Goal: Check status: Check status

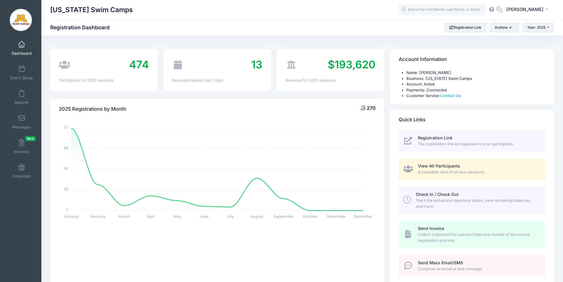
select select
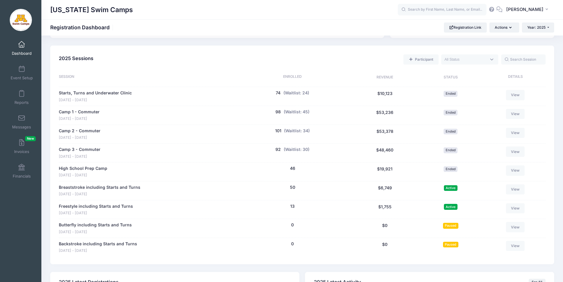
scroll to position [271, 0]
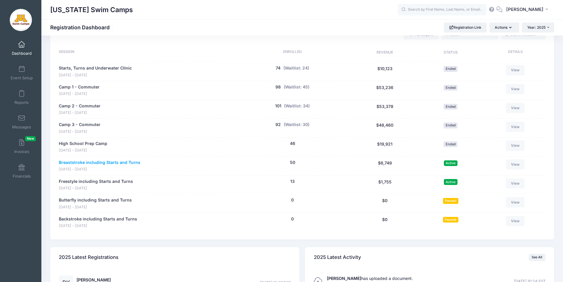
click at [80, 162] on link "Breaststroke including Starts and Turns" at bounding box center [100, 162] width 82 height 6
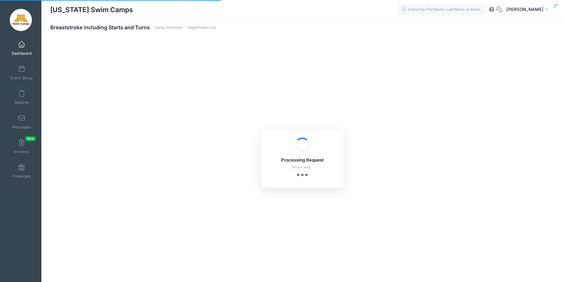
select select "10"
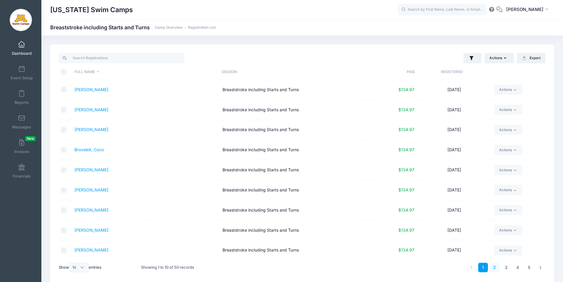
click at [494, 266] on link "2" at bounding box center [495, 268] width 10 height 10
click at [22, 44] on span at bounding box center [22, 44] width 0 height 7
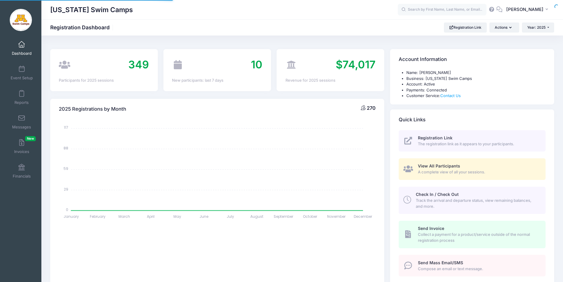
select select
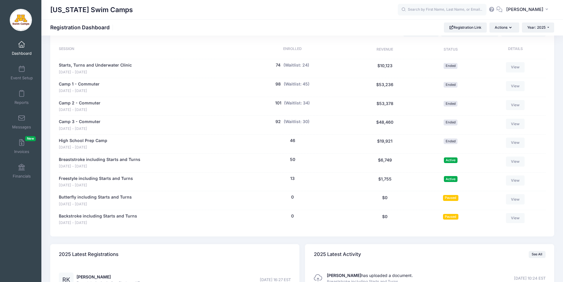
scroll to position [295, 0]
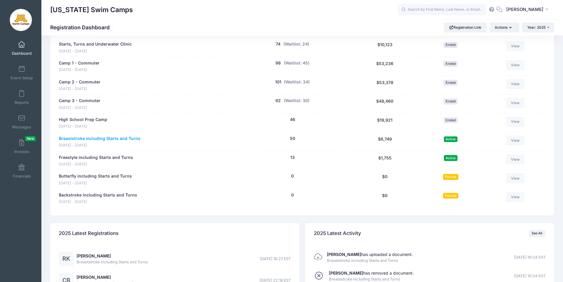
click at [110, 138] on link "Breaststroke including Starts and Turns" at bounding box center [100, 138] width 82 height 6
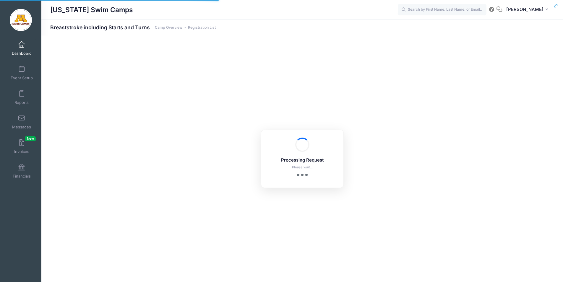
select select "10"
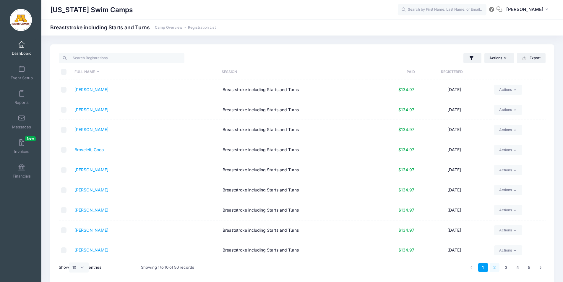
click at [495, 266] on link "2" at bounding box center [495, 268] width 10 height 10
click at [482, 268] on link "1" at bounding box center [484, 268] width 10 height 10
click at [494, 267] on link "2" at bounding box center [495, 268] width 10 height 10
click at [508, 267] on link "3" at bounding box center [507, 268] width 10 height 10
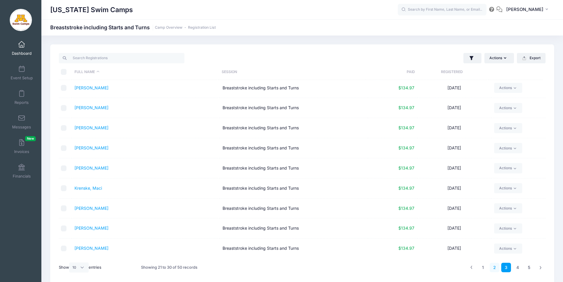
click at [495, 266] on link "2" at bounding box center [495, 268] width 10 height 10
click at [483, 268] on link "1" at bounding box center [484, 268] width 10 height 10
click at [440, 11] on input "text" at bounding box center [442, 10] width 89 height 12
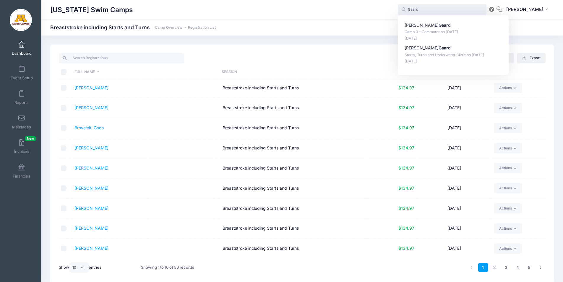
type input "Gaard"
click at [290, 11] on div "[US_STATE] Swim Camps" at bounding box center [224, 10] width 348 height 14
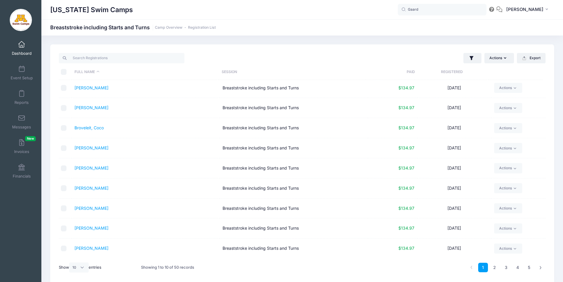
click at [22, 47] on span at bounding box center [22, 44] width 0 height 7
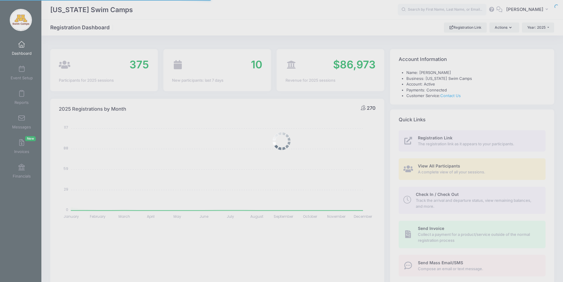
select select
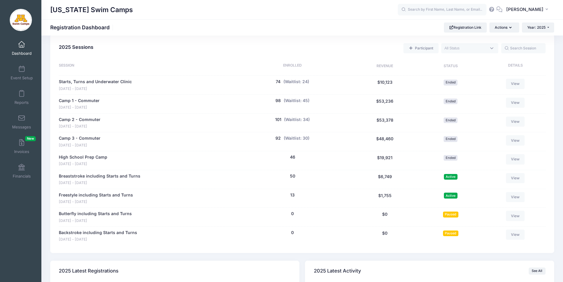
scroll to position [256, 0]
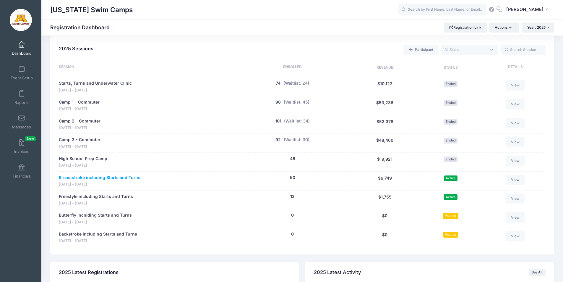
click at [104, 178] on link "Breaststroke including Starts and Turns" at bounding box center [100, 177] width 82 height 6
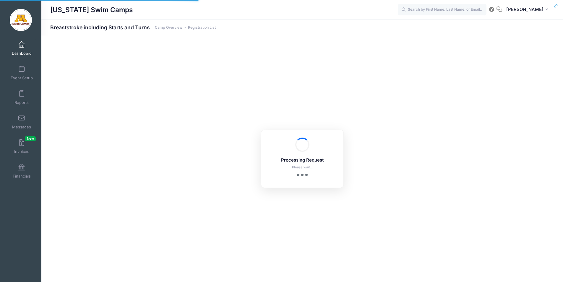
select select "10"
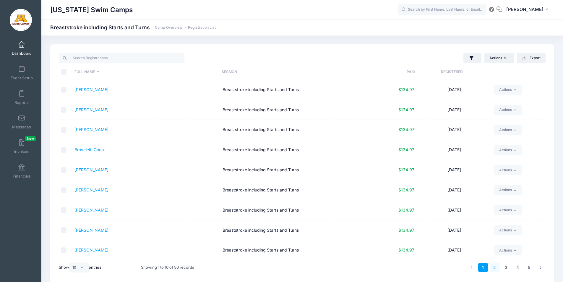
click at [495, 267] on link "2" at bounding box center [495, 268] width 10 height 10
click at [22, 46] on span at bounding box center [22, 44] width 0 height 7
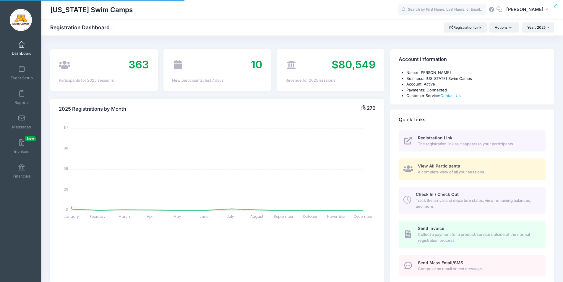
select select
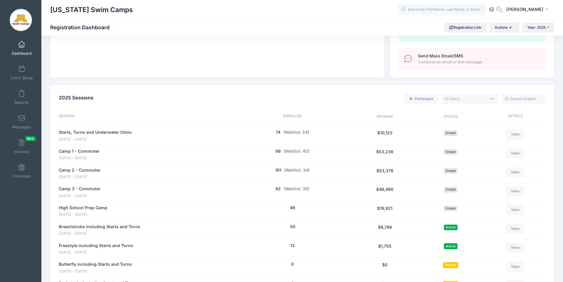
scroll to position [209, 0]
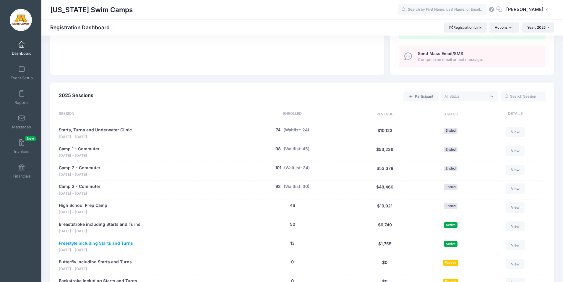
click at [100, 243] on link "Freestyle including Starts and Turns" at bounding box center [96, 243] width 74 height 6
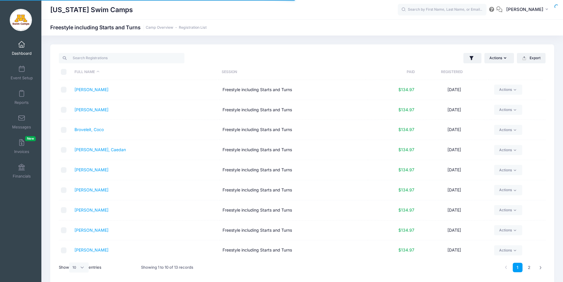
select select "10"
click at [531, 268] on link "2" at bounding box center [530, 268] width 10 height 10
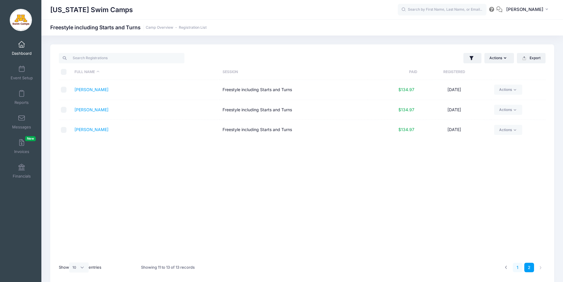
click at [519, 268] on link "1" at bounding box center [518, 268] width 10 height 10
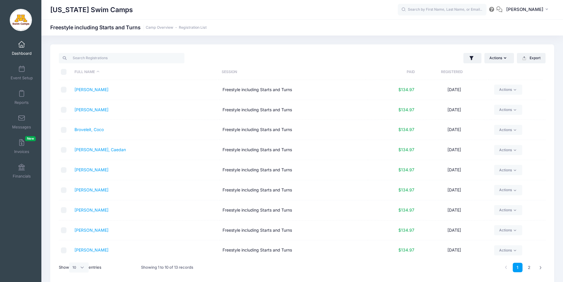
click at [22, 45] on span at bounding box center [22, 44] width 0 height 7
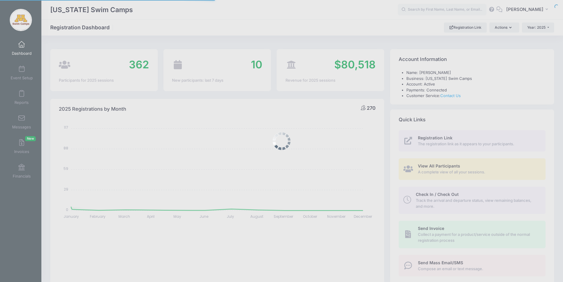
select select
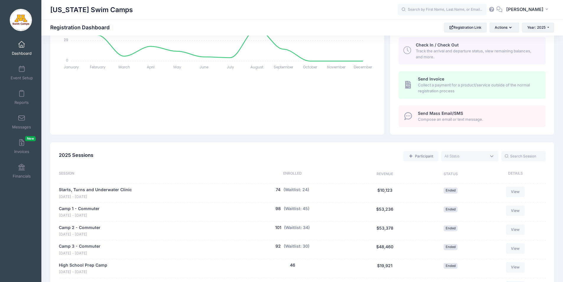
scroll to position [198, 0]
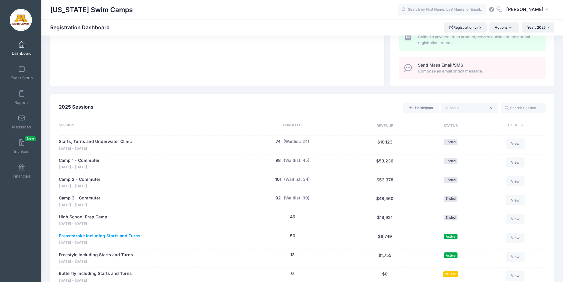
click at [90, 235] on link "Breaststroke including Starts and Turns" at bounding box center [100, 236] width 82 height 6
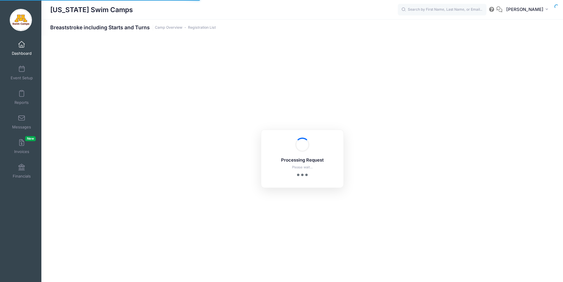
select select "10"
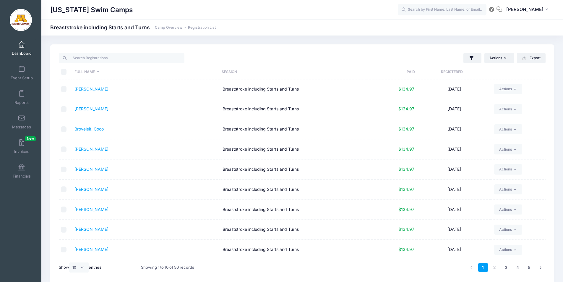
scroll to position [22, 0]
click at [495, 268] on link "2" at bounding box center [495, 268] width 10 height 10
